Goal: Entertainment & Leisure: Consume media (video, audio)

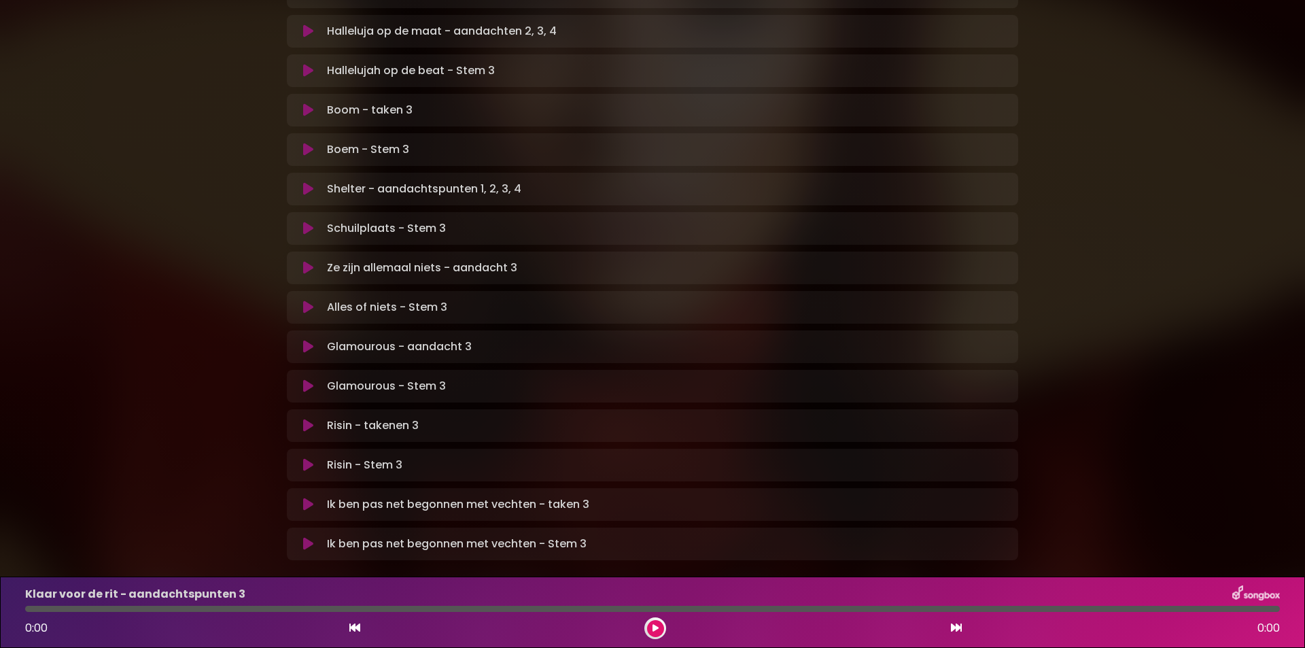
scroll to position [727, 0]
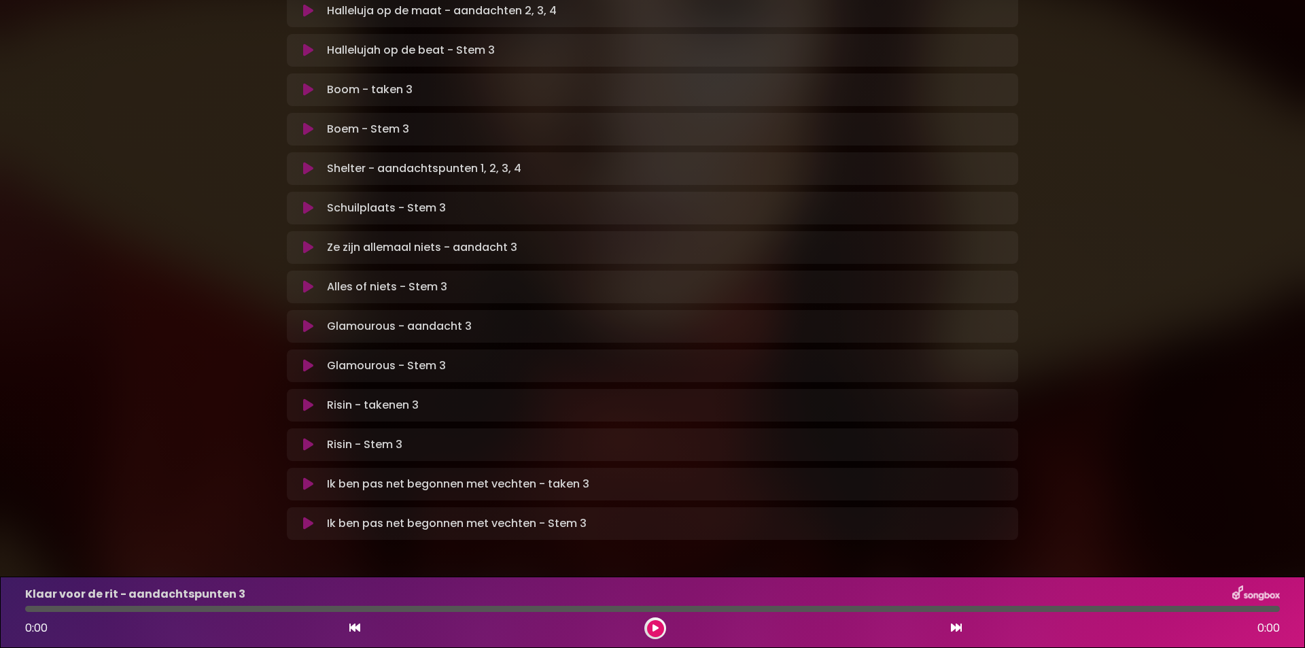
click at [307, 477] on icon at bounding box center [308, 484] width 10 height 14
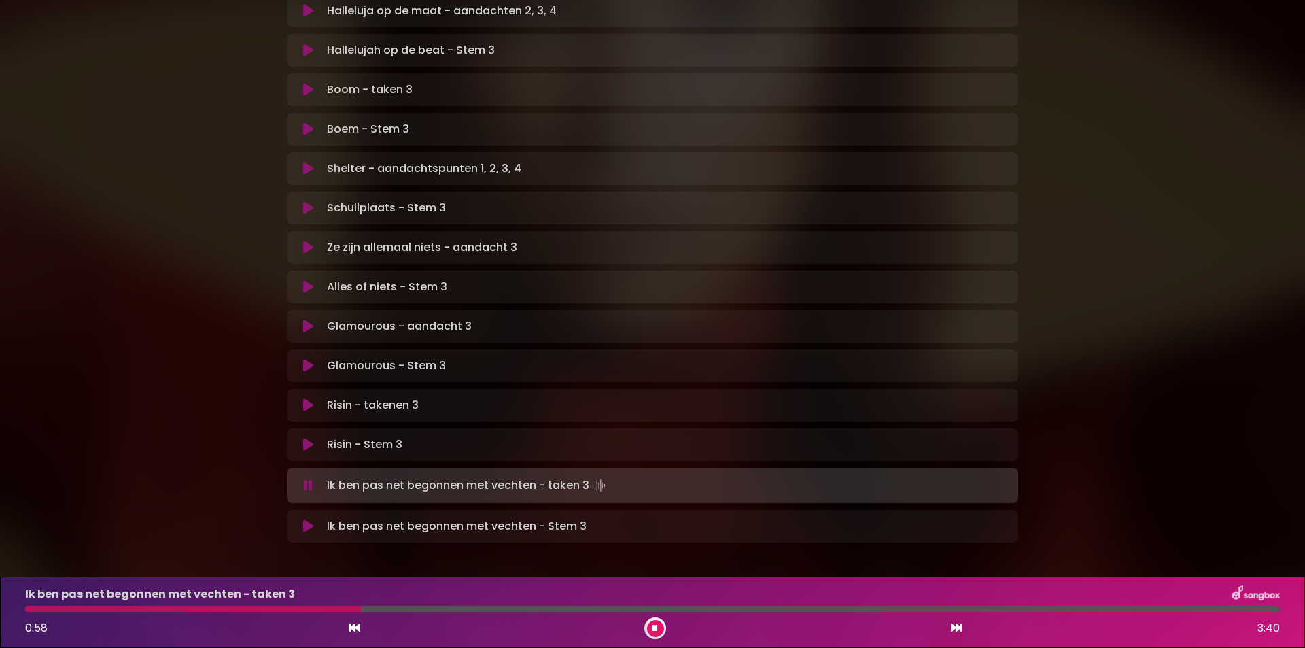
click at [305, 478] on icon at bounding box center [308, 485] width 9 height 14
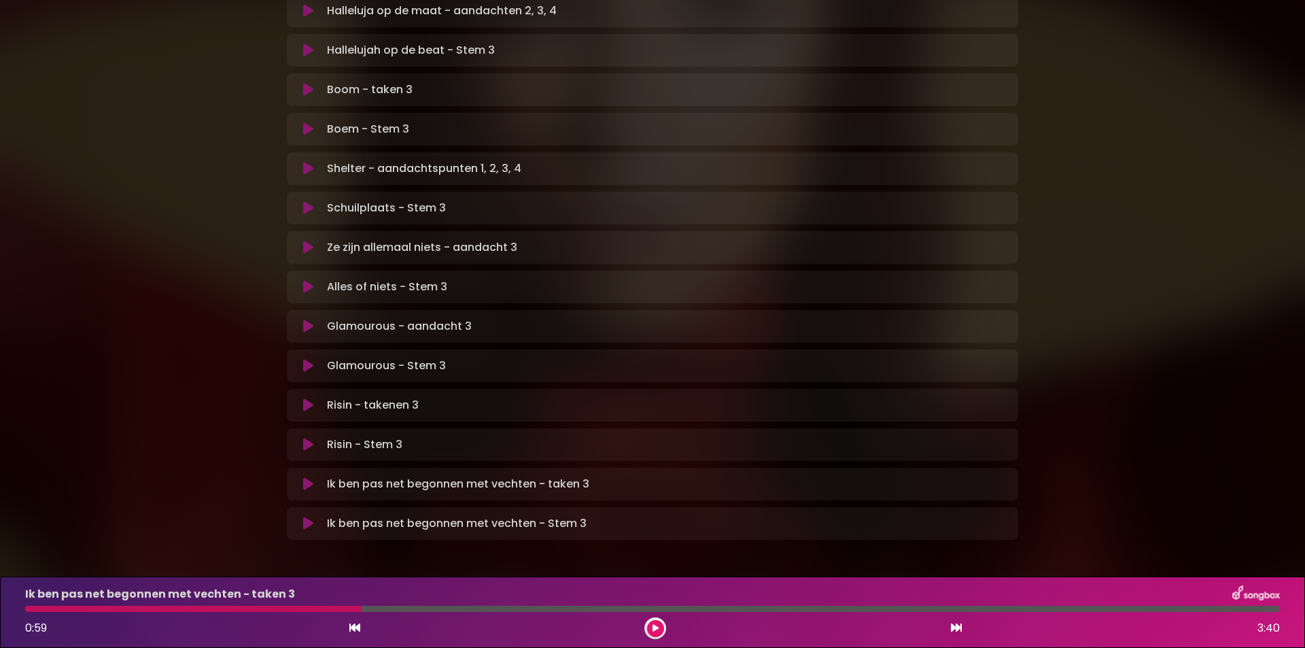
click at [307, 516] on icon at bounding box center [308, 523] width 10 height 14
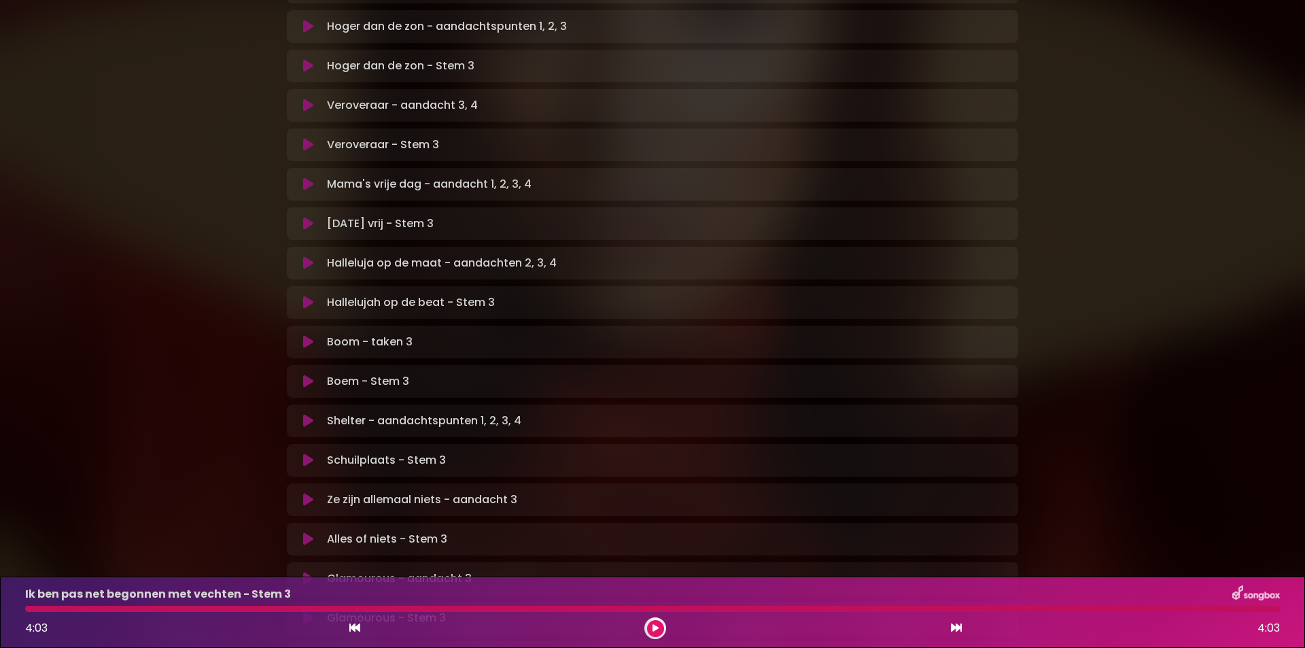
scroll to position [476, 0]
click at [304, 531] on icon at bounding box center [308, 538] width 10 height 14
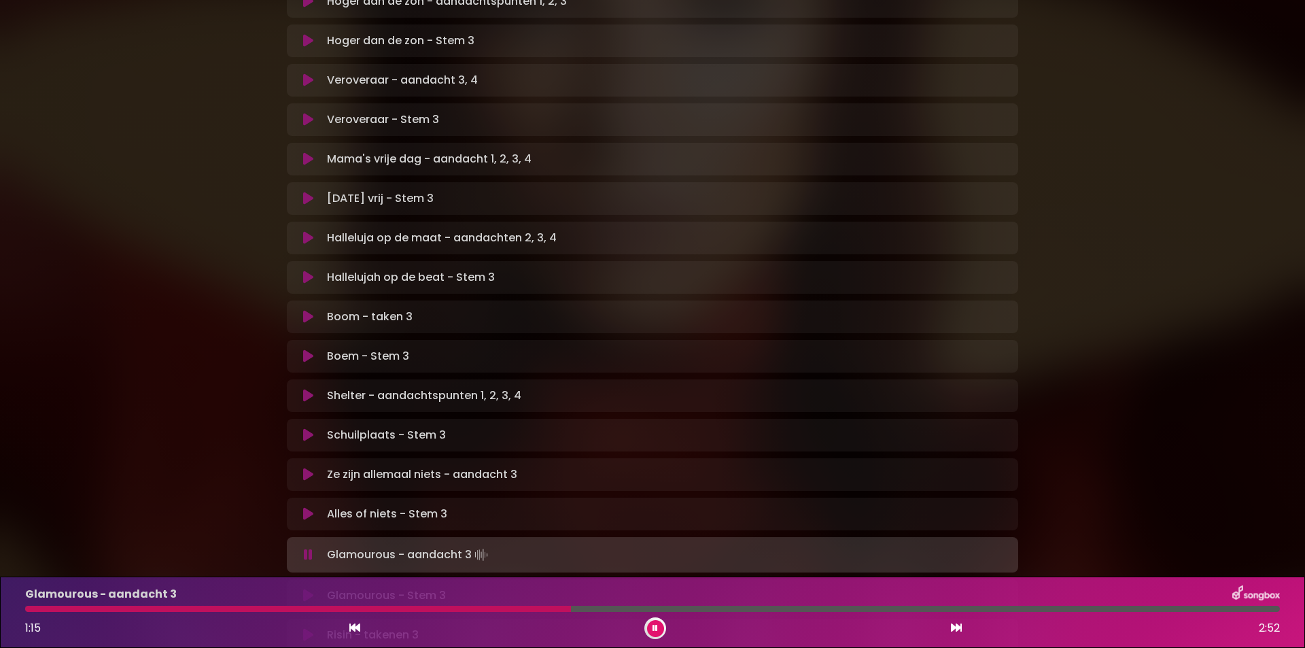
scroll to position [679, 0]
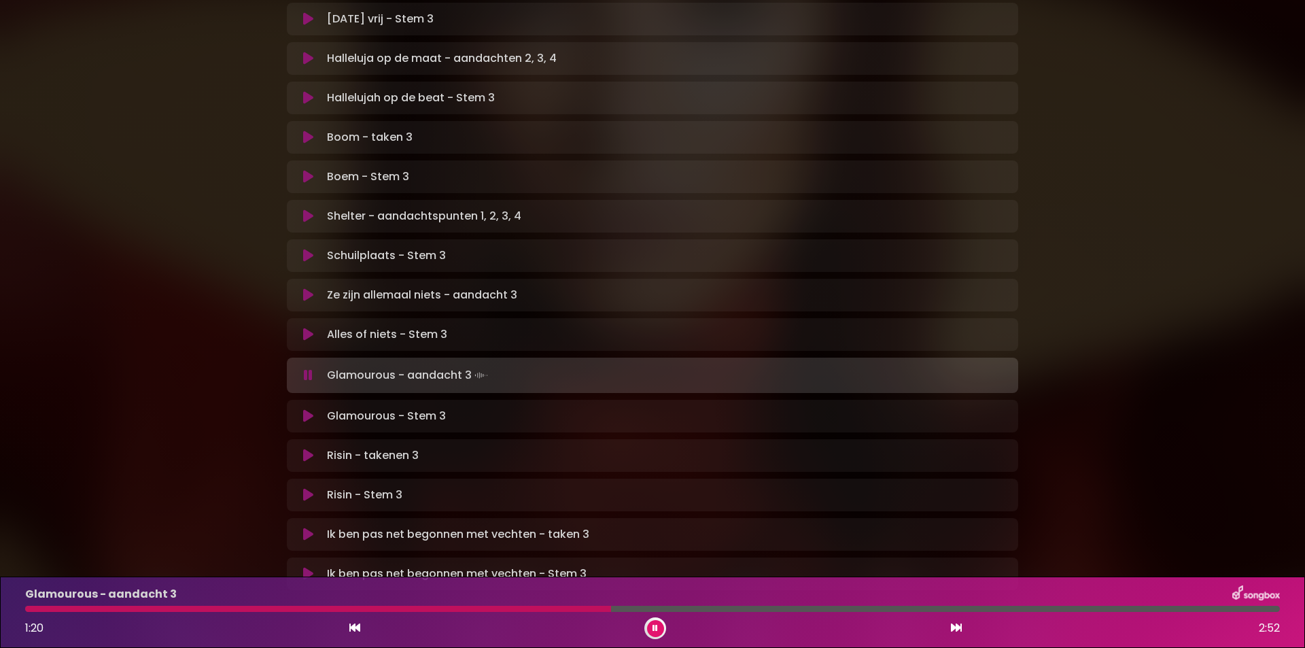
click at [306, 409] on icon at bounding box center [308, 416] width 10 height 14
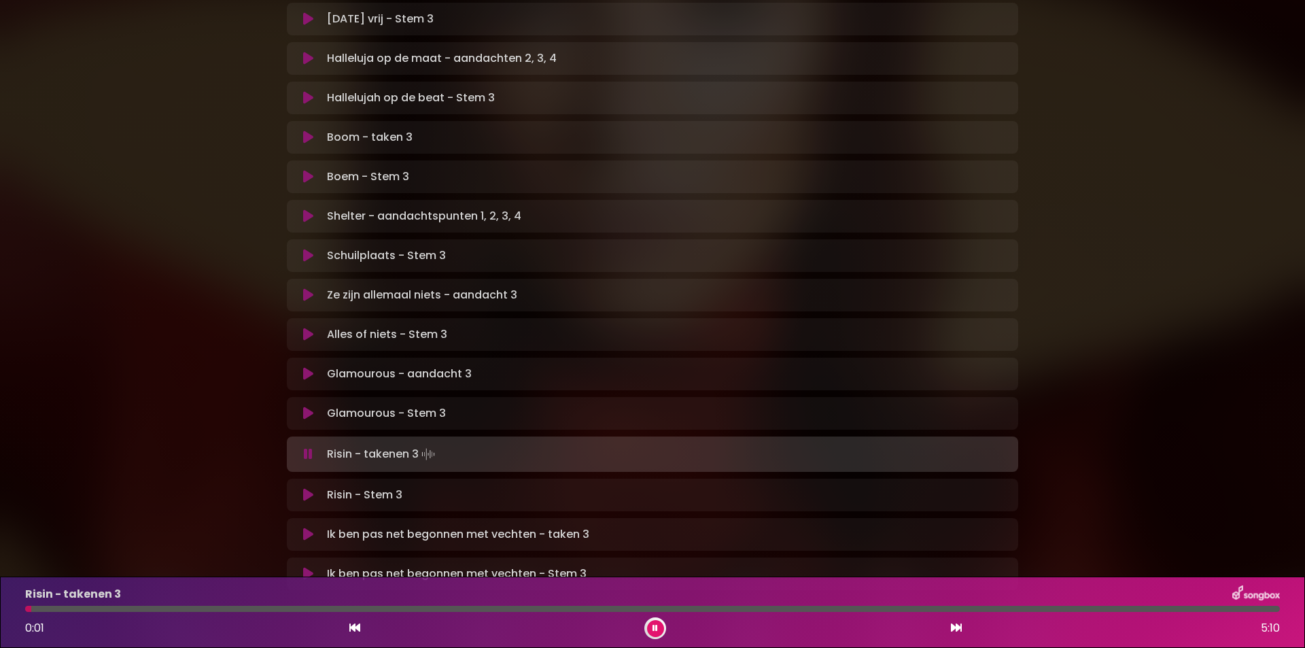
click at [309, 367] on icon at bounding box center [308, 374] width 10 height 14
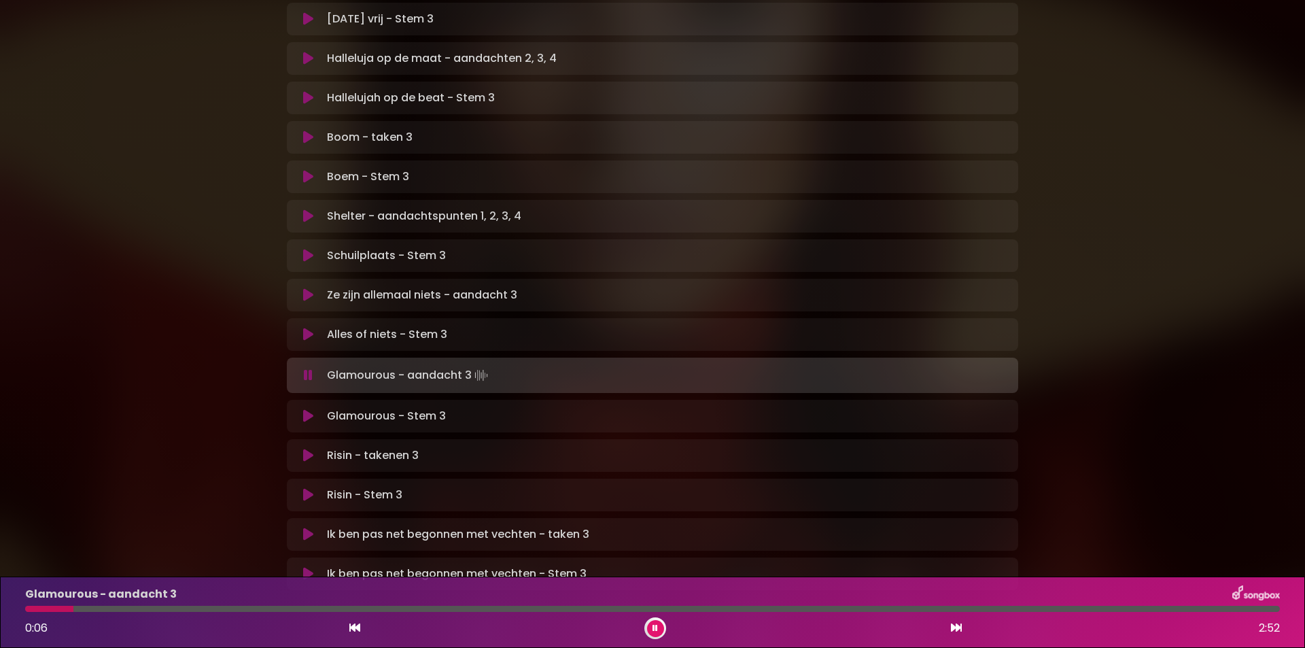
click at [223, 605] on div "Glamourous - aandacht 3 0:06 2:52" at bounding box center [652, 612] width 1271 height 54
click at [126, 612] on div "Glamourous - aandacht 3 0:07 2:52" at bounding box center [652, 612] width 1271 height 54
click at [143, 609] on div at bounding box center [652, 608] width 1254 height 6
click at [285, 607] on div at bounding box center [652, 608] width 1254 height 6
click at [691, 608] on div at bounding box center [652, 608] width 1254 height 6
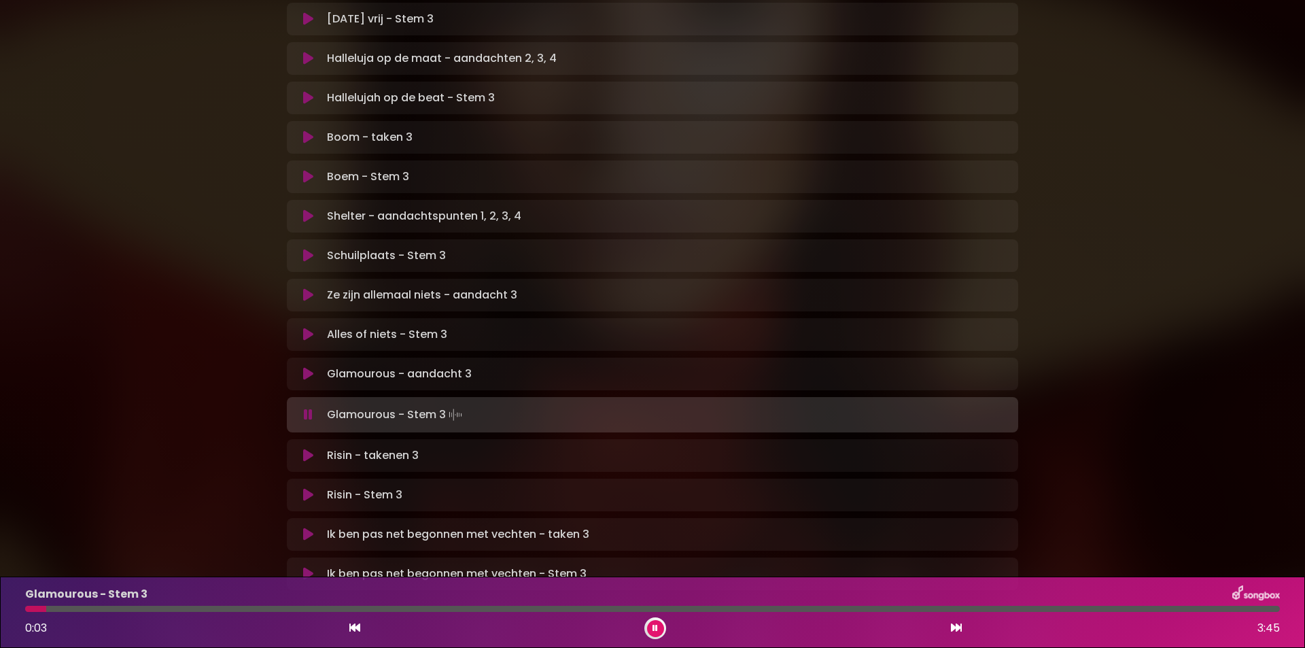
click at [305, 408] on icon at bounding box center [308, 415] width 9 height 14
